Goal: Transaction & Acquisition: Purchase product/service

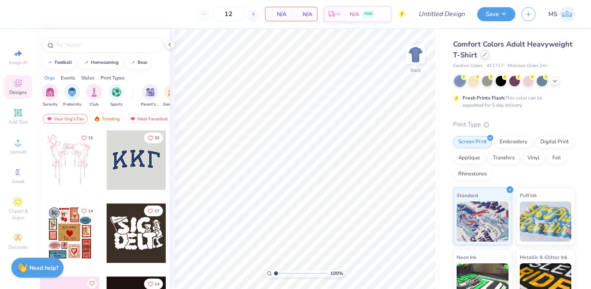
click at [485, 57] on div at bounding box center [484, 54] width 9 height 9
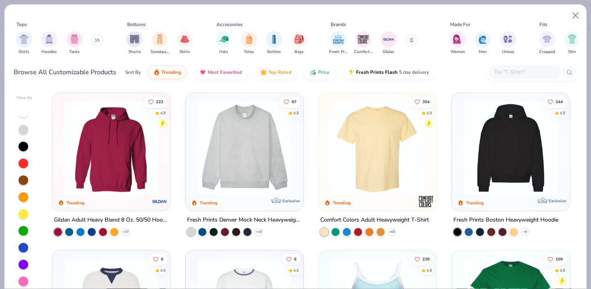
click at [506, 74] on input "text" at bounding box center [524, 72] width 62 height 9
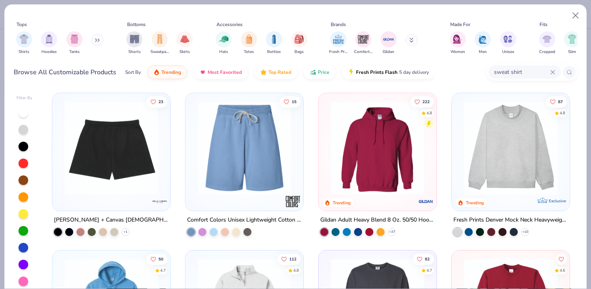
click at [525, 69] on input "sweat shirt" at bounding box center [521, 72] width 57 height 9
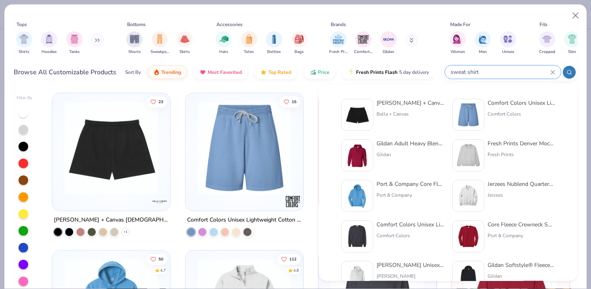
click at [552, 72] on icon at bounding box center [552, 72] width 5 height 5
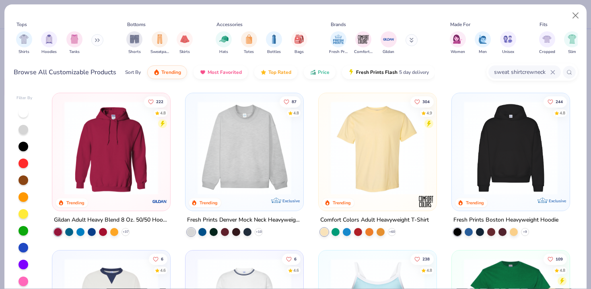
type input "sweat shirtcrewneck"
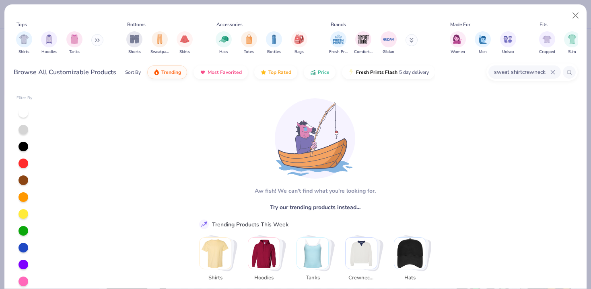
click at [553, 71] on icon at bounding box center [552, 72] width 5 height 5
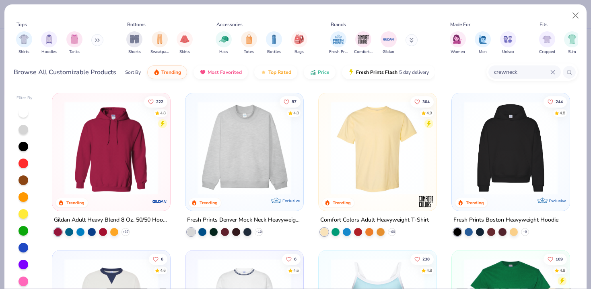
type input "crewneck"
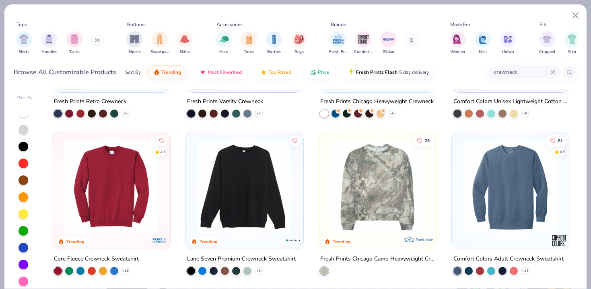
scroll to position [108, 0]
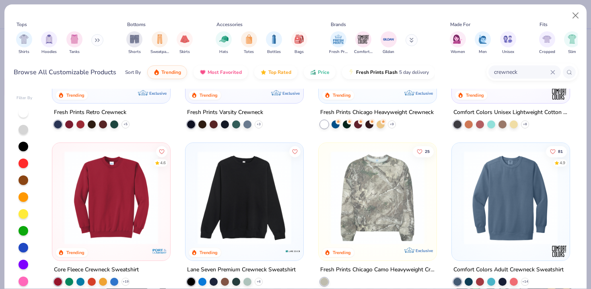
click at [261, 188] on img at bounding box center [244, 198] width 102 height 94
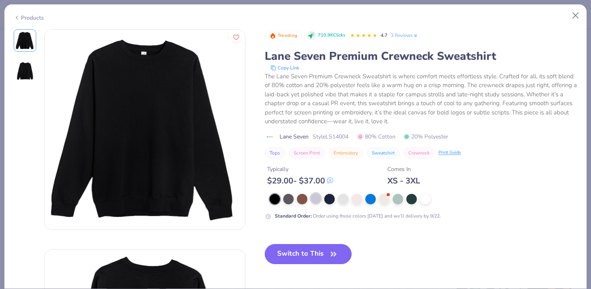
click at [315, 203] on div at bounding box center [315, 198] width 10 height 10
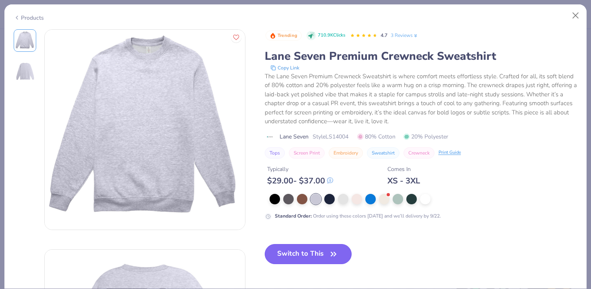
click at [331, 256] on icon "button" at bounding box center [333, 254] width 11 height 11
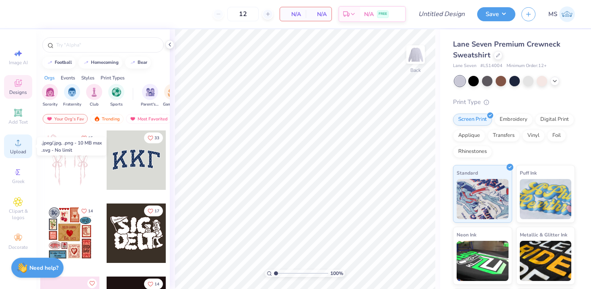
click at [23, 150] on span "Upload" at bounding box center [18, 152] width 16 height 6
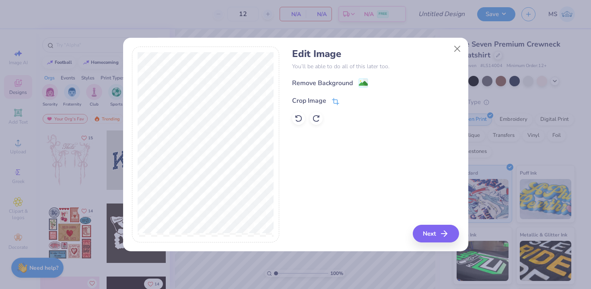
click at [335, 97] on span at bounding box center [335, 101] width 7 height 10
click at [347, 97] on button at bounding box center [349, 100] width 8 height 8
click at [364, 86] on image at bounding box center [363, 84] width 9 height 9
click at [456, 49] on button "Close" at bounding box center [456, 48] width 15 height 15
